Goal: Manage account settings

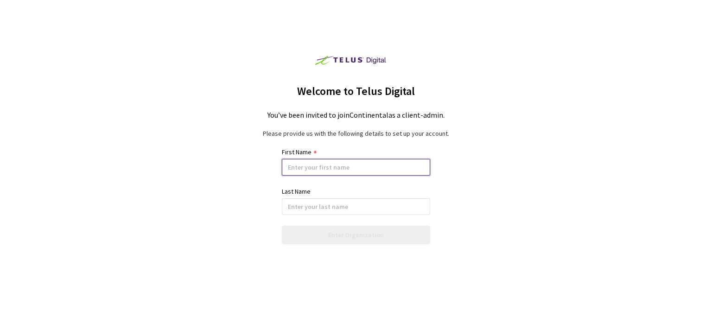
click at [327, 167] on input at bounding box center [356, 167] width 148 height 17
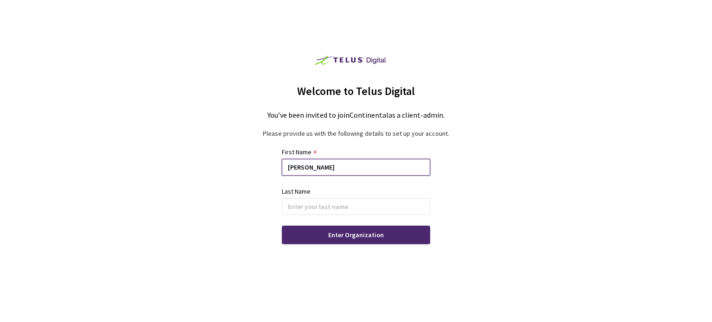
type input "[PERSON_NAME]"
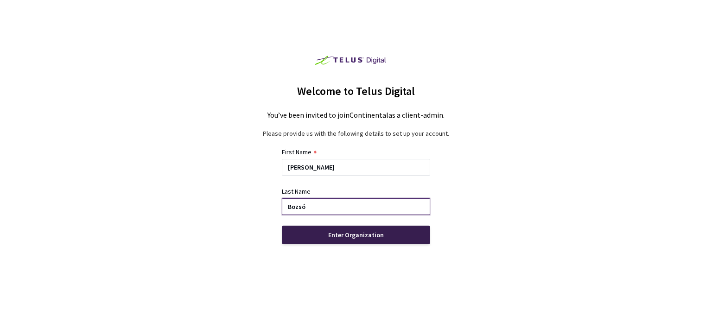
type input "Bozsó"
click at [358, 237] on div "Enter Organization" at bounding box center [356, 234] width 56 height 7
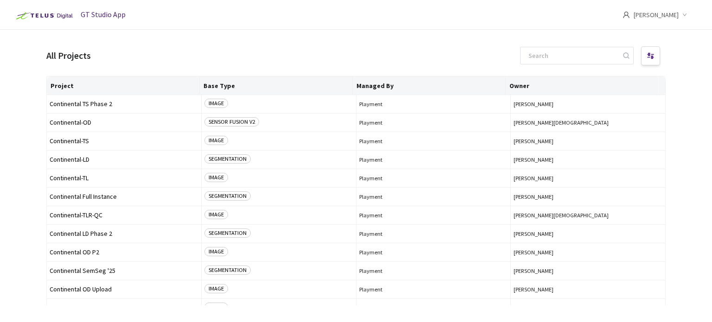
click at [668, 19] on span "[PERSON_NAME]" at bounding box center [656, 15] width 45 height 30
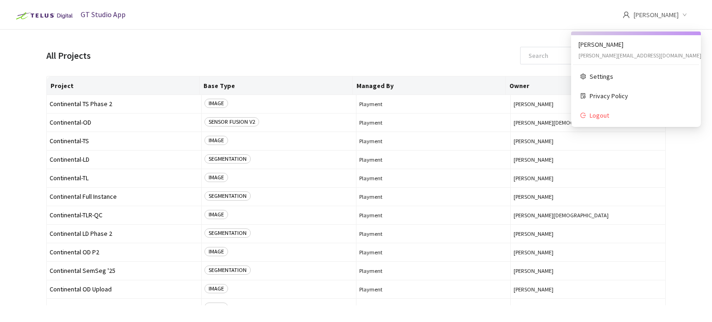
click at [668, 18] on span "[PERSON_NAME]" at bounding box center [656, 15] width 45 height 30
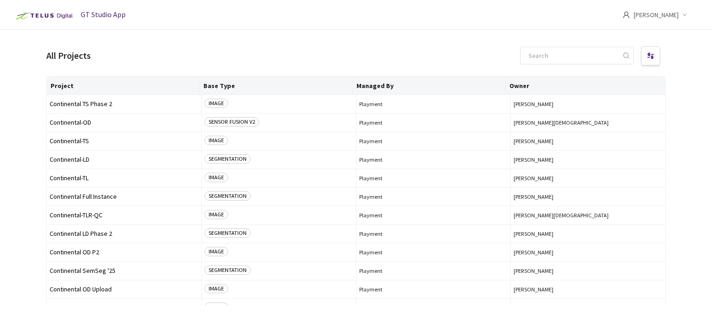
click at [683, 19] on div "[PERSON_NAME]" at bounding box center [662, 15] width 78 height 30
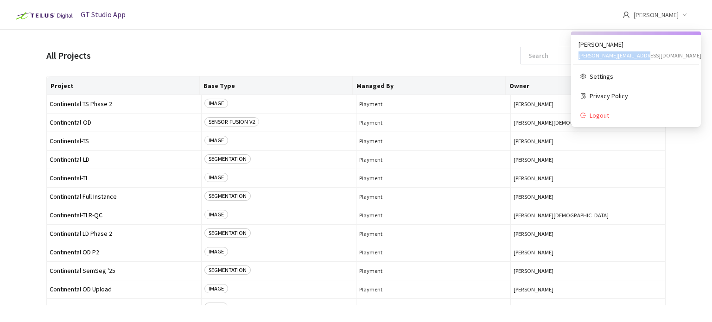
drag, startPoint x: 653, startPoint y: 53, endPoint x: 577, endPoint y: 56, distance: 76.1
click at [577, 56] on ul "[PERSON_NAME] [PERSON_NAME][EMAIL_ADDRESS][DOMAIN_NAME] Settings Privacy Policy…" at bounding box center [636, 80] width 130 height 96
copy div "[PERSON_NAME][EMAIL_ADDRESS][DOMAIN_NAME]"
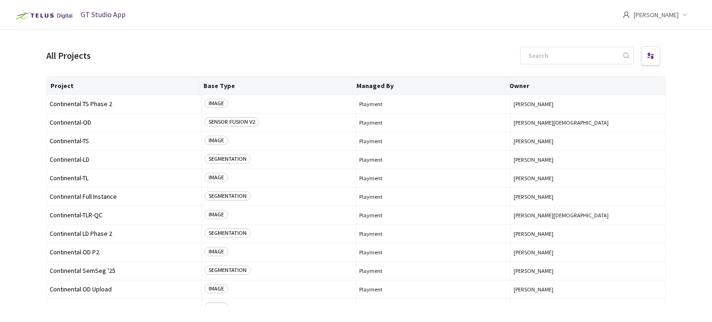
click at [416, 56] on div "All Projects" at bounding box center [356, 56] width 620 height 22
